Goal: Task Accomplishment & Management: Use online tool/utility

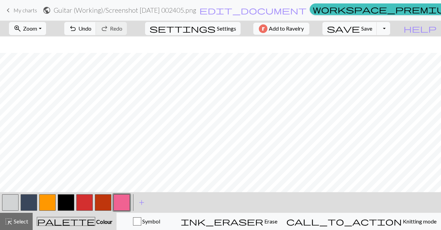
scroll to position [662, 147]
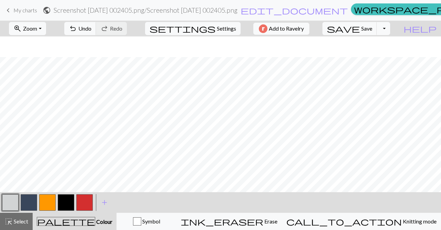
scroll to position [381, 470]
